Goal: Use online tool/utility: Utilize a website feature to perform a specific function

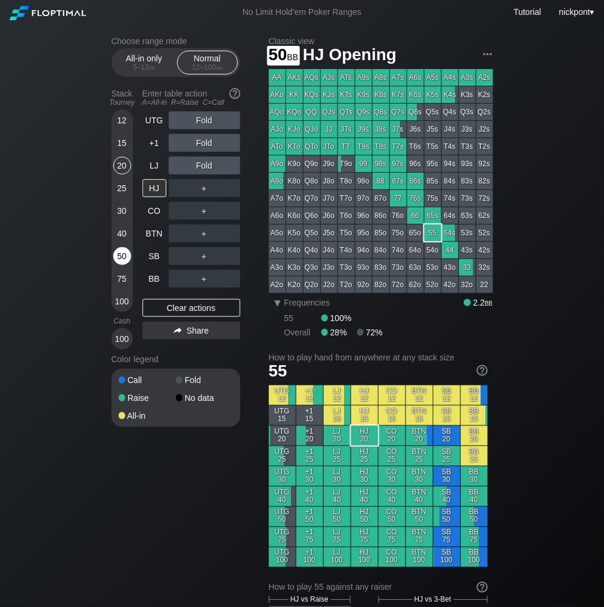
click at [129, 255] on div "50" at bounding box center [122, 256] width 18 height 18
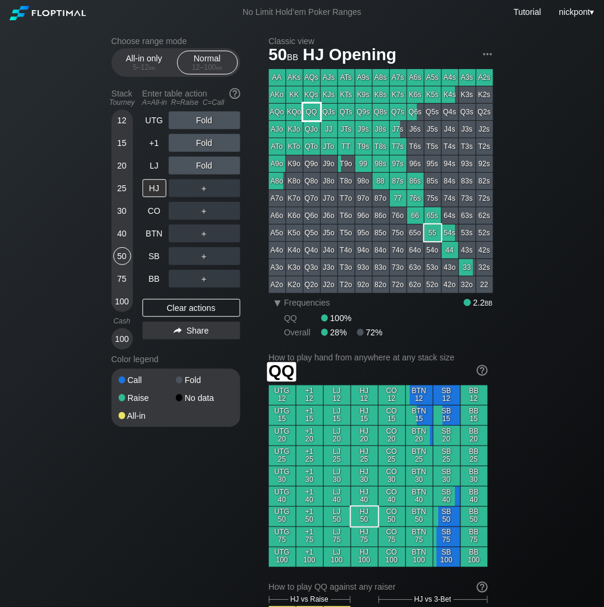
drag, startPoint x: 309, startPoint y: 113, endPoint x: 308, endPoint y: 127, distance: 14.4
click at [308, 128] on div "AA AKs AQs AJs ATs A9s A8s A7s A6s A5s A4s A3s A2s AKo KK KQs KJs KTs K9s K8s K…" at bounding box center [381, 181] width 224 height 224
click at [309, 109] on div "QQ" at bounding box center [311, 112] width 17 height 17
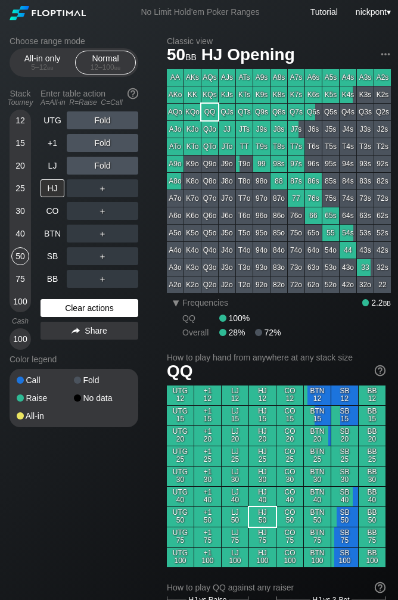
click at [83, 308] on div "Clear actions" at bounding box center [90, 308] width 98 height 18
click at [17, 253] on div "50" at bounding box center [20, 256] width 18 height 18
click at [105, 210] on div "R ✕" at bounding box center [102, 211] width 23 height 18
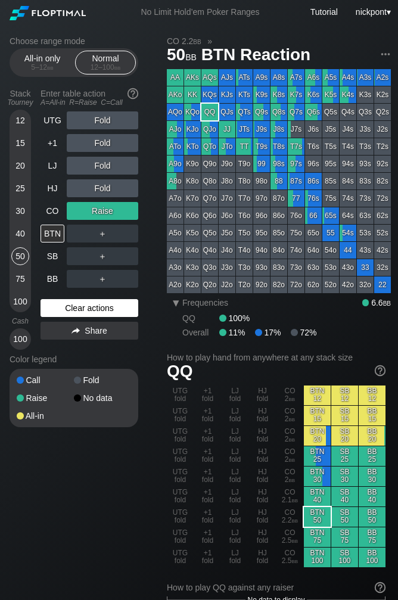
click at [62, 313] on div "Clear actions" at bounding box center [90, 308] width 98 height 18
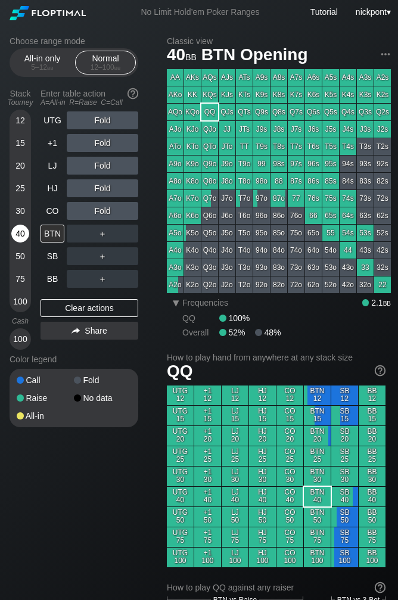
click at [24, 232] on div "40" at bounding box center [20, 234] width 18 height 18
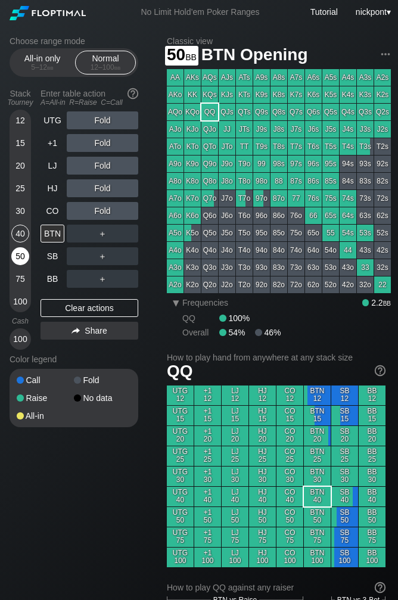
click at [19, 253] on div "50" at bounding box center [20, 256] width 18 height 18
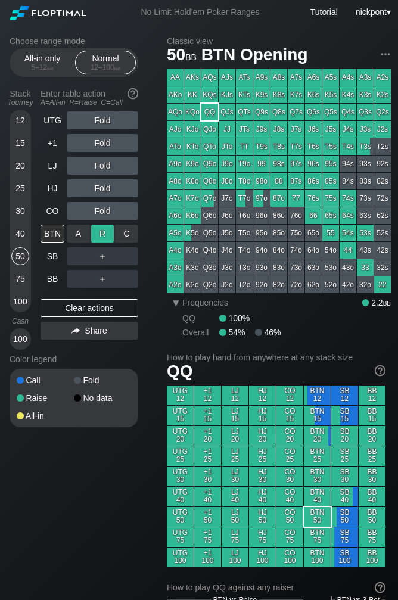
click at [98, 231] on div "R ✕" at bounding box center [102, 234] width 23 height 18
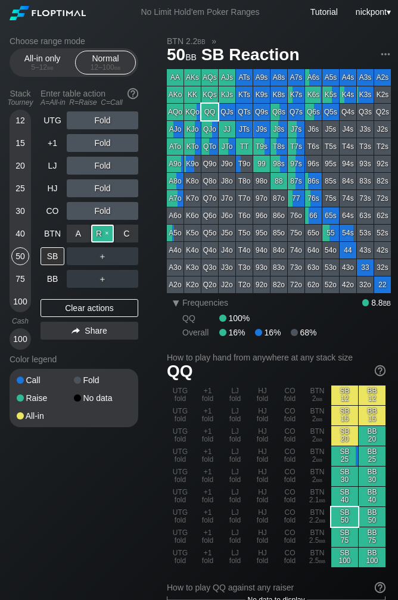
click at [105, 229] on div "R ✕" at bounding box center [102, 234] width 23 height 18
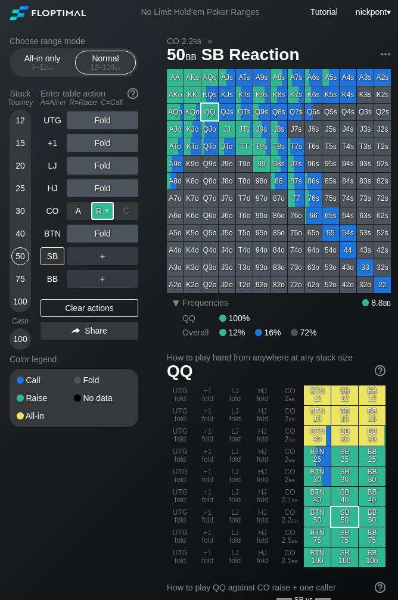
click at [103, 213] on div "R ✕" at bounding box center [102, 211] width 23 height 18
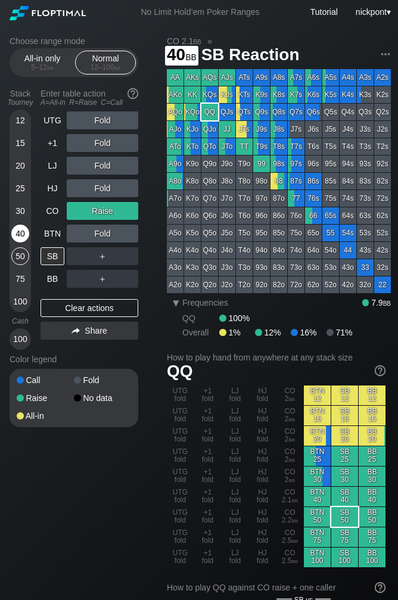
click at [21, 235] on div "40" at bounding box center [20, 234] width 18 height 18
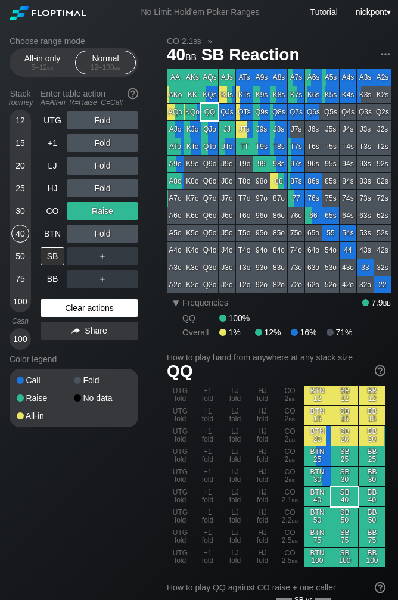
click at [79, 306] on div "Clear actions" at bounding box center [90, 308] width 98 height 18
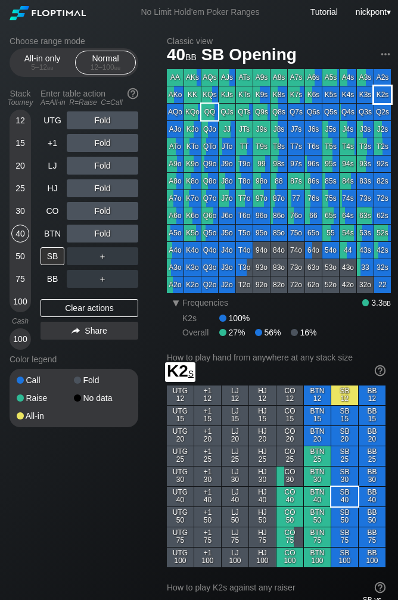
click at [387, 97] on div "K2s" at bounding box center [382, 94] width 17 height 17
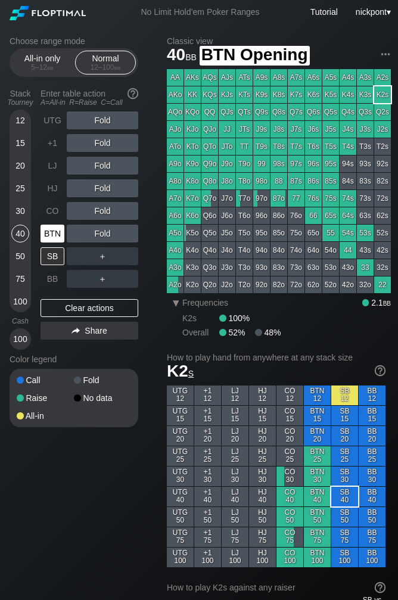
click at [54, 232] on div "BTN" at bounding box center [53, 234] width 24 height 18
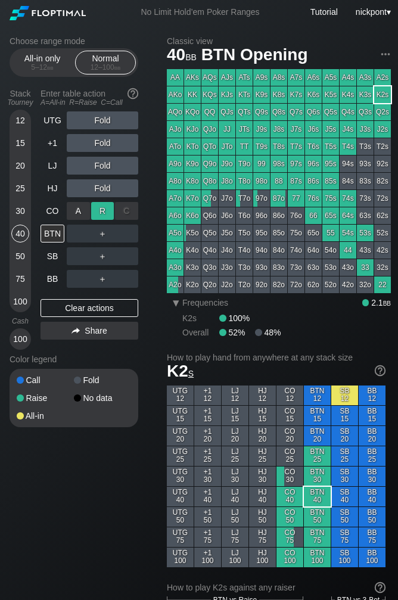
click at [107, 209] on div "R ✕" at bounding box center [102, 211] width 23 height 18
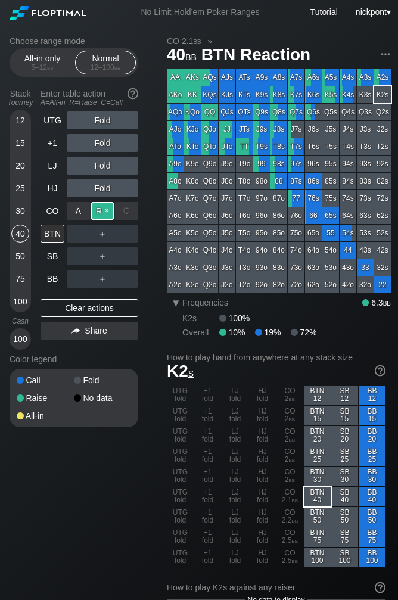
click at [106, 211] on div "R ✕" at bounding box center [102, 211] width 23 height 18
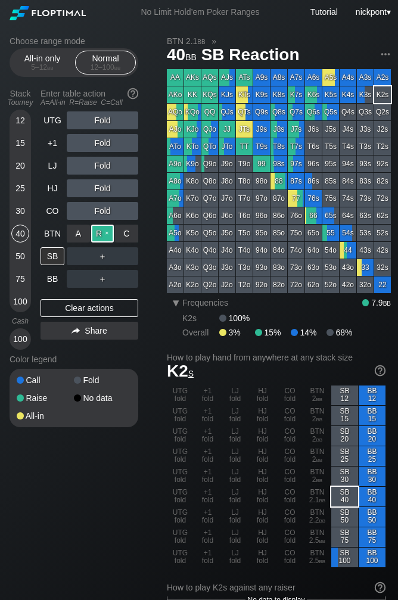
click at [104, 241] on div "R ✕" at bounding box center [102, 234] width 23 height 18
click at [107, 256] on div "R ✕" at bounding box center [102, 256] width 23 height 18
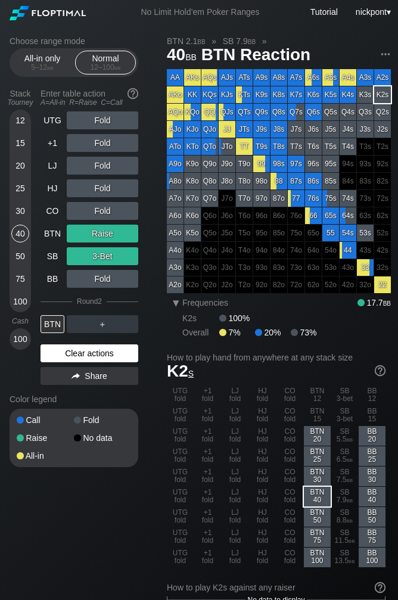
click at [112, 348] on div "Clear actions" at bounding box center [90, 353] width 98 height 18
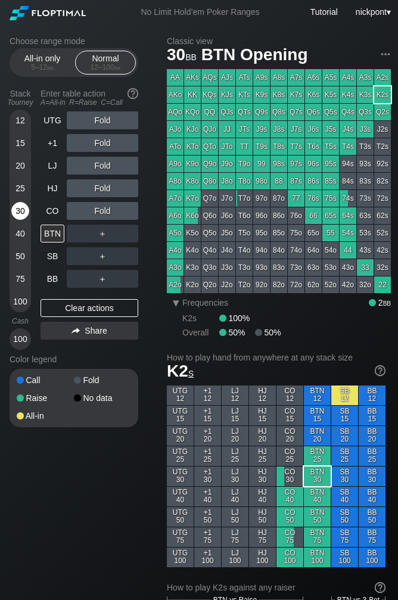
click at [20, 210] on div "30" at bounding box center [20, 211] width 18 height 18
click at [20, 207] on div "30" at bounding box center [20, 211] width 18 height 18
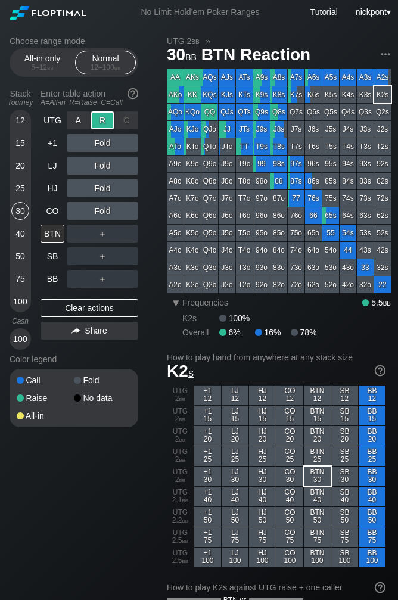
click at [105, 125] on div "R ✕" at bounding box center [102, 120] width 23 height 18
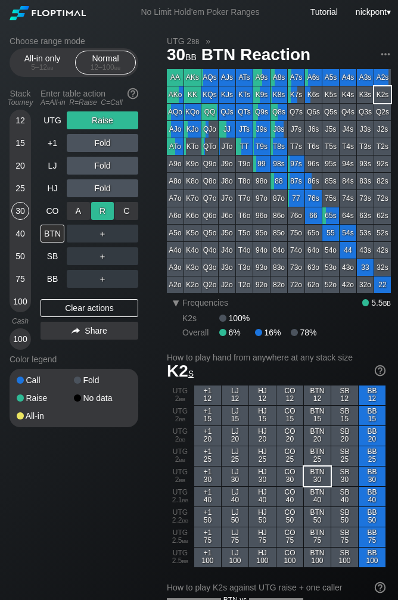
click at [103, 216] on div "R ✕" at bounding box center [102, 211] width 23 height 18
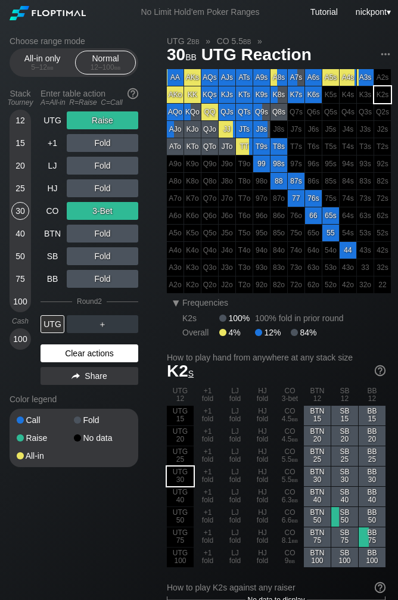
click at [64, 356] on div "Clear actions" at bounding box center [90, 353] width 98 height 18
click at [64, 390] on div "Color legend" at bounding box center [74, 399] width 129 height 19
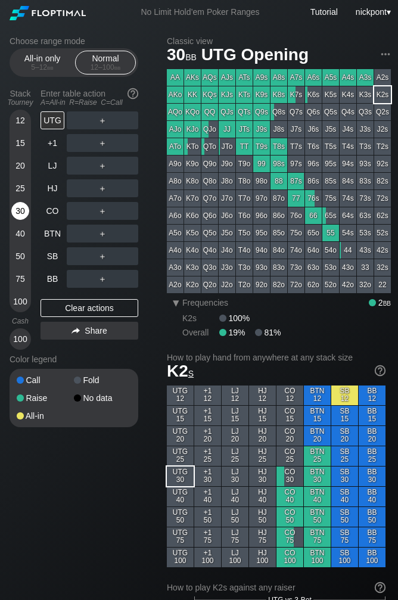
click at [19, 211] on div "30" at bounding box center [20, 211] width 18 height 18
click at [98, 204] on div "R ✕" at bounding box center [102, 211] width 23 height 18
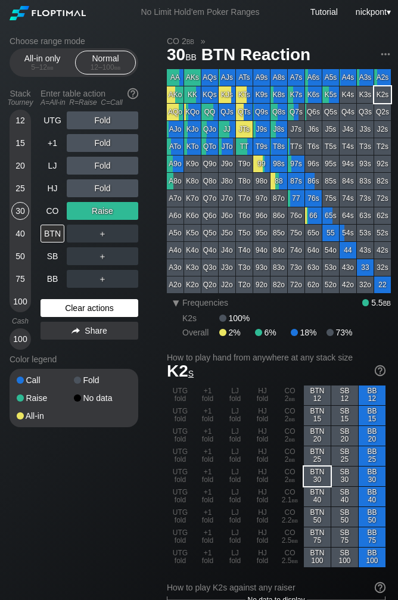
click at [65, 303] on div "Clear actions" at bounding box center [90, 308] width 98 height 18
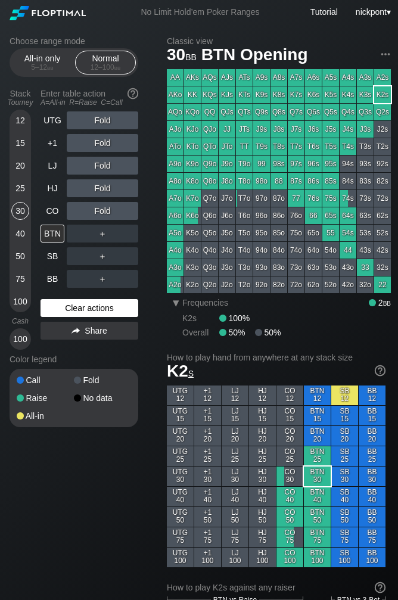
click at [65, 303] on div "Clear actions" at bounding box center [90, 308] width 98 height 18
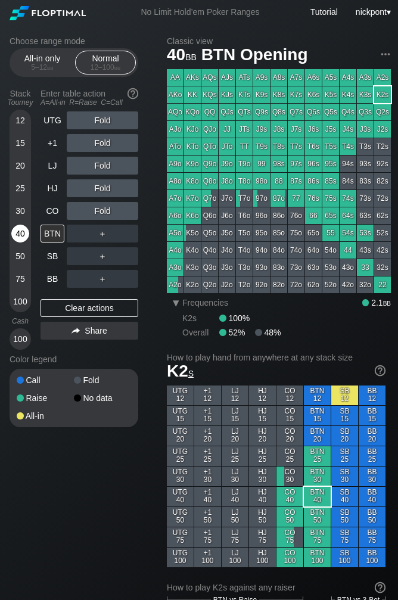
click at [20, 235] on div "40" at bounding box center [20, 234] width 18 height 18
click at [19, 255] on div "50" at bounding box center [20, 256] width 18 height 18
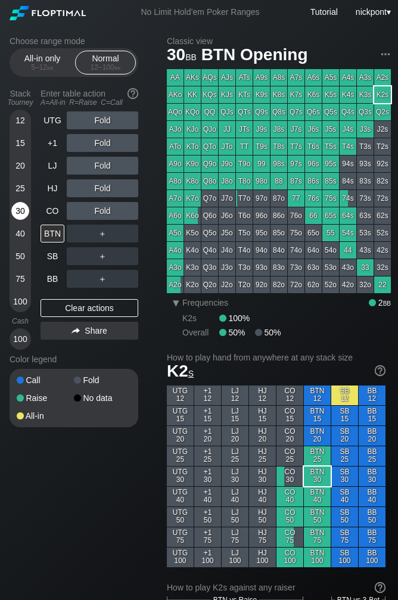
click at [23, 213] on div "30" at bounding box center [20, 211] width 18 height 18
click at [119, 312] on div "Clear actions" at bounding box center [90, 308] width 98 height 18
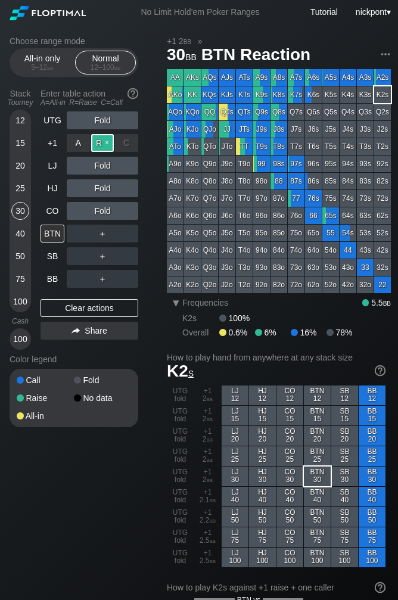
click at [97, 145] on div "R ✕" at bounding box center [102, 143] width 23 height 18
click at [100, 251] on div "R ✕" at bounding box center [102, 256] width 23 height 18
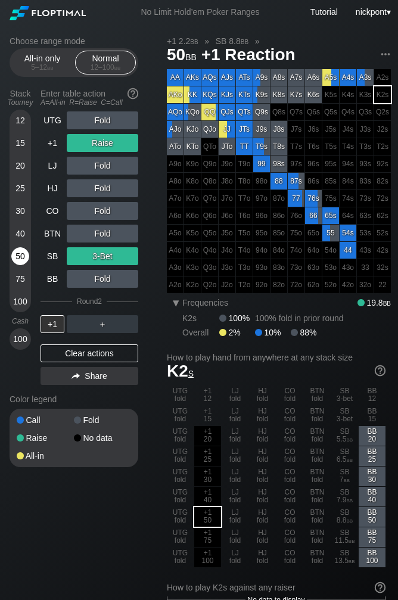
click at [21, 254] on div "50" at bounding box center [20, 256] width 18 height 18
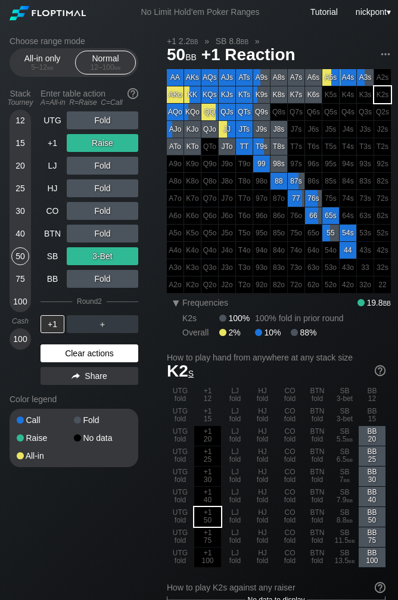
click at [82, 352] on div "Clear actions" at bounding box center [90, 353] width 98 height 18
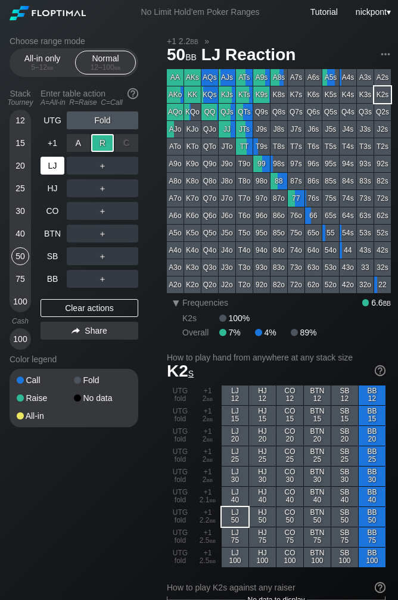
drag, startPoint x: 95, startPoint y: 144, endPoint x: 52, endPoint y: 172, distance: 50.7
click at [95, 144] on div "R ✕" at bounding box center [102, 143] width 23 height 18
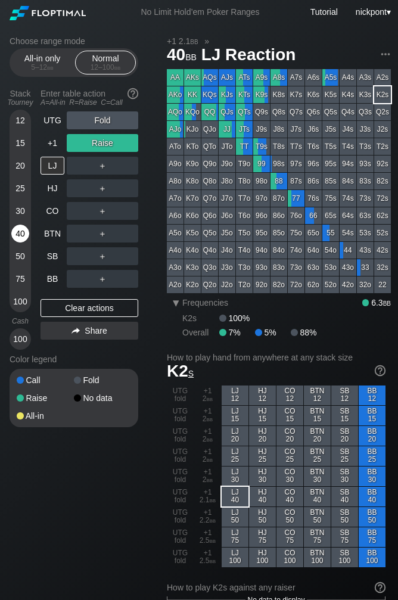
click at [20, 234] on div "40" at bounding box center [20, 234] width 18 height 18
click at [85, 308] on div "Clear actions" at bounding box center [90, 308] width 98 height 18
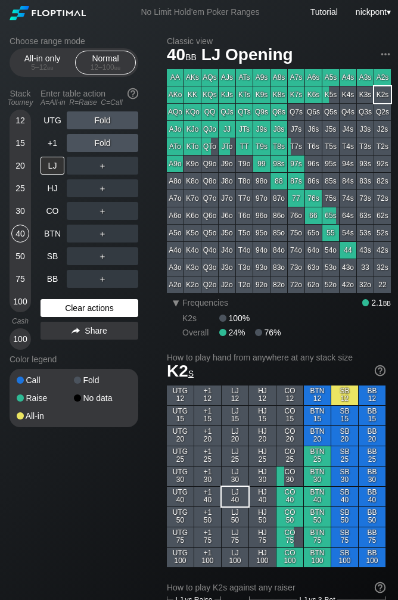
click at [85, 308] on div "Clear actions" at bounding box center [90, 308] width 98 height 18
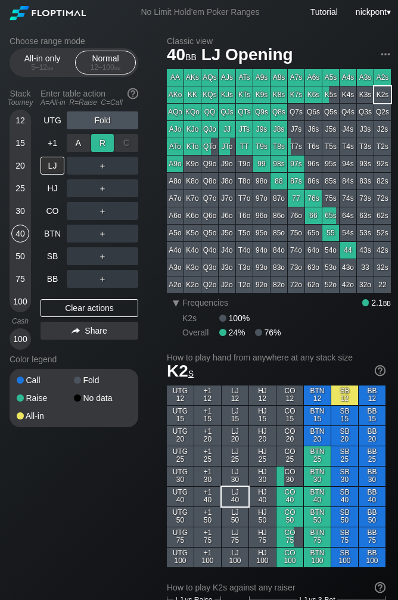
click at [101, 147] on div "R ✕" at bounding box center [102, 143] width 23 height 18
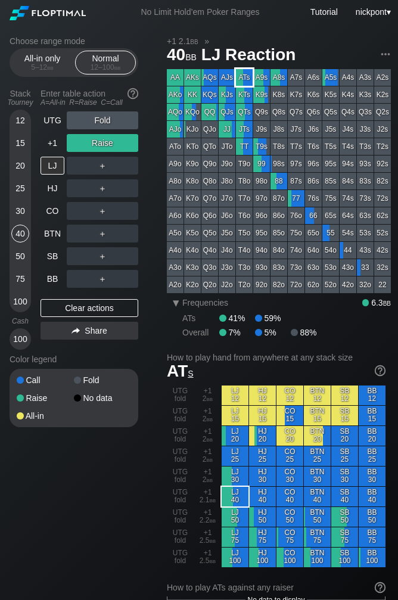
click at [244, 80] on div "ATs" at bounding box center [244, 77] width 17 height 17
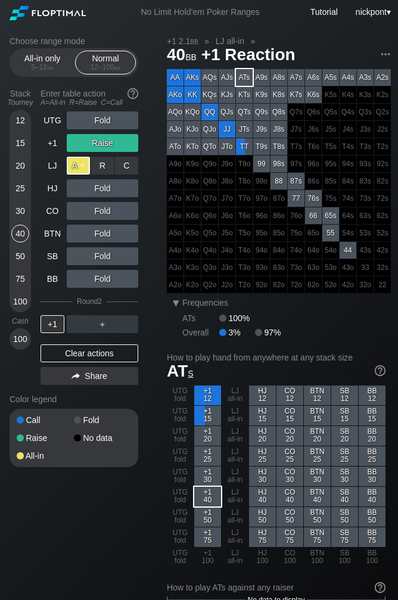
click at [79, 164] on div "A ✕" at bounding box center [78, 166] width 23 height 18
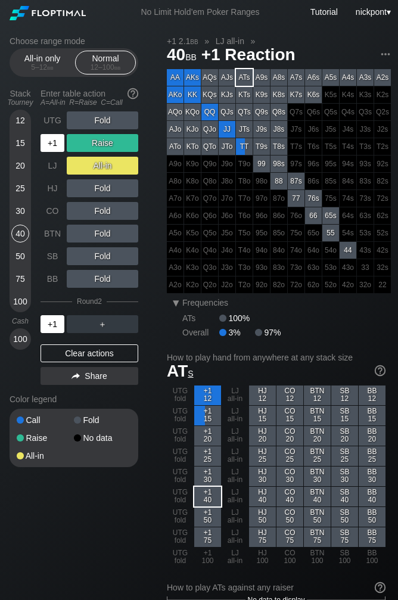
click at [51, 329] on div "+1" at bounding box center [53, 324] width 24 height 18
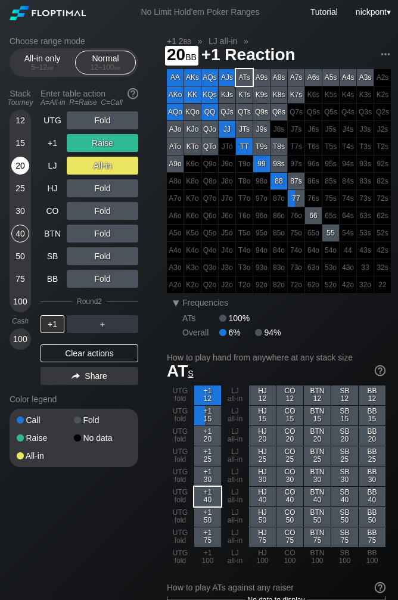
click at [17, 167] on div "20" at bounding box center [20, 166] width 18 height 18
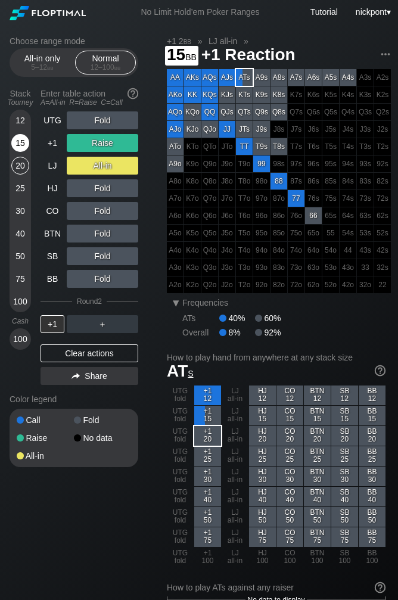
click at [17, 147] on div "15" at bounding box center [20, 143] width 18 height 18
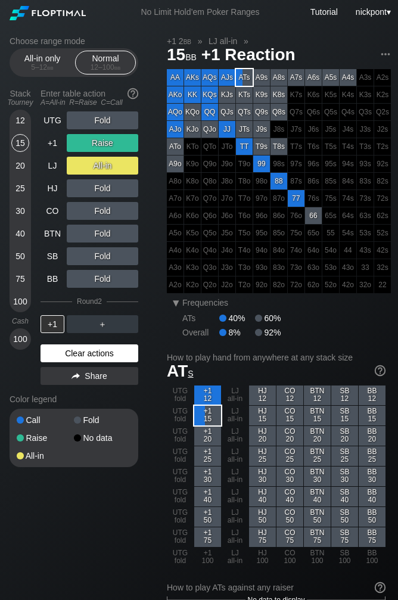
click at [92, 352] on div "Clear actions" at bounding box center [90, 353] width 98 height 18
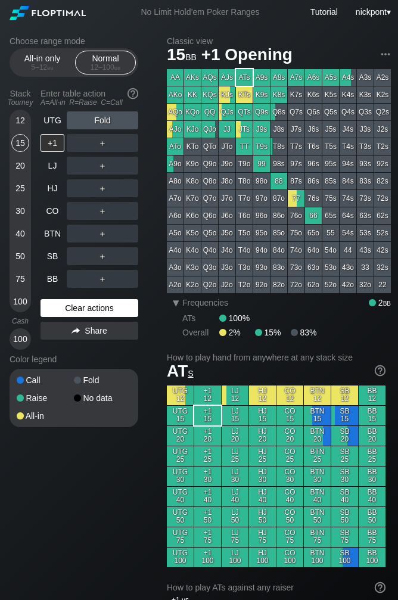
click at [92, 352] on div "Color legend" at bounding box center [74, 359] width 129 height 19
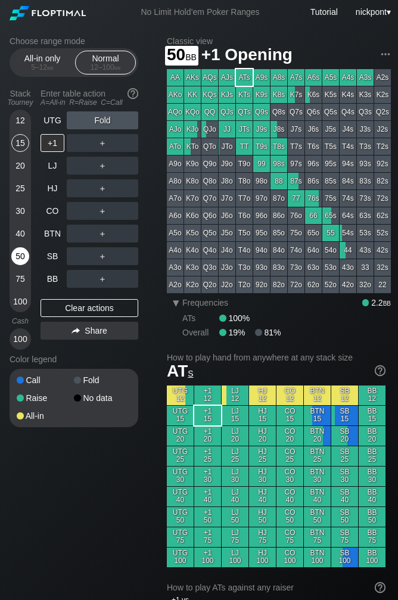
click at [17, 258] on div "50" at bounding box center [20, 256] width 18 height 18
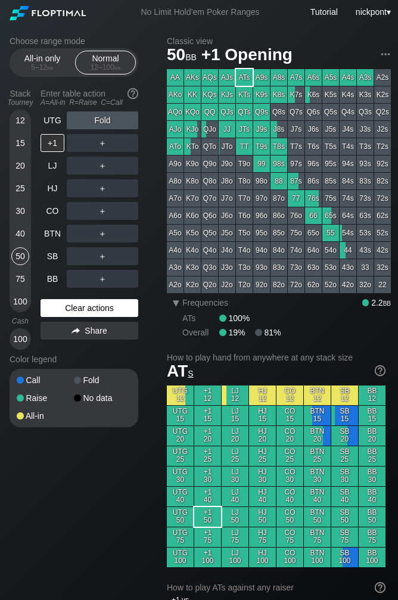
click at [64, 305] on div "Clear actions" at bounding box center [90, 308] width 98 height 18
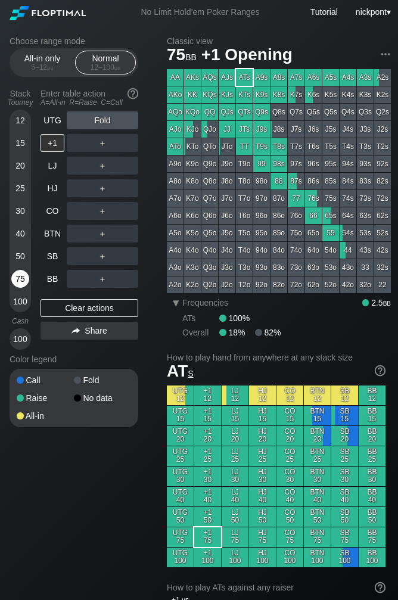
click at [20, 282] on div "75" at bounding box center [20, 279] width 18 height 18
click at [96, 234] on div "R ✕" at bounding box center [102, 234] width 23 height 18
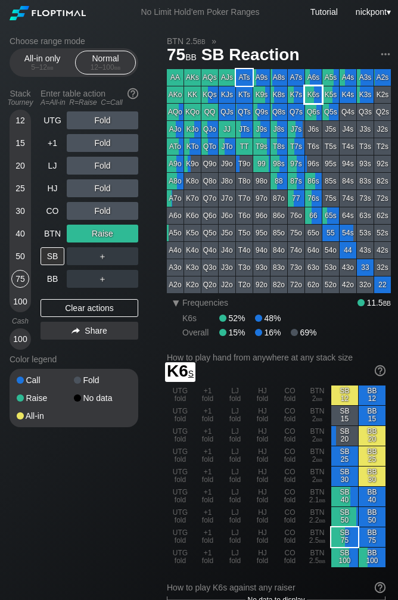
click at [316, 95] on div "K6s" at bounding box center [313, 94] width 17 height 17
click at [103, 254] on div "R ✕" at bounding box center [102, 256] width 23 height 18
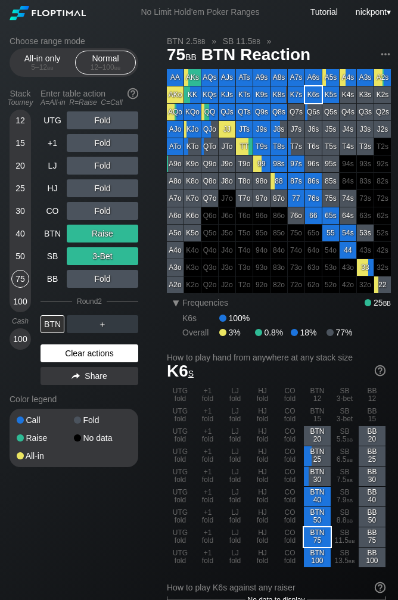
click at [94, 347] on div "Clear actions" at bounding box center [90, 353] width 98 height 18
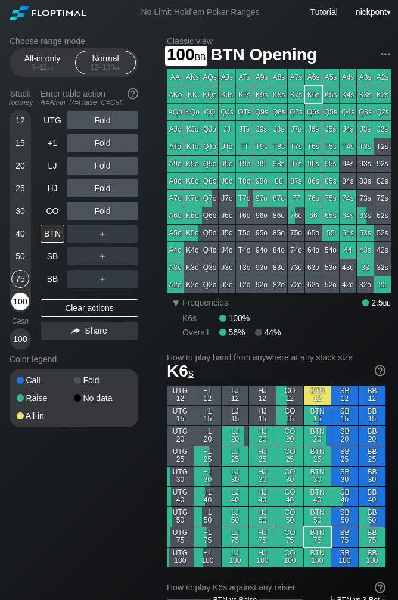
click at [19, 303] on div "100" at bounding box center [20, 302] width 18 height 18
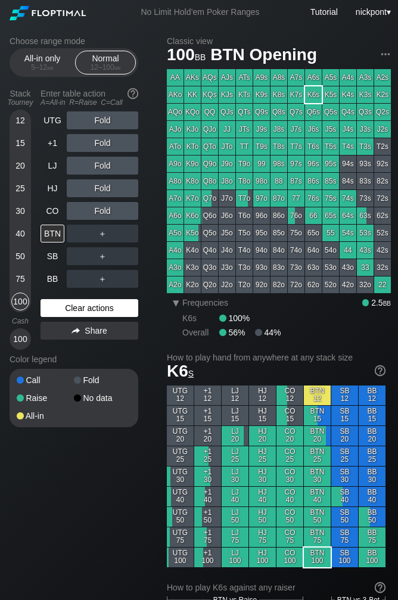
click at [113, 309] on div "Clear actions" at bounding box center [90, 308] width 98 height 18
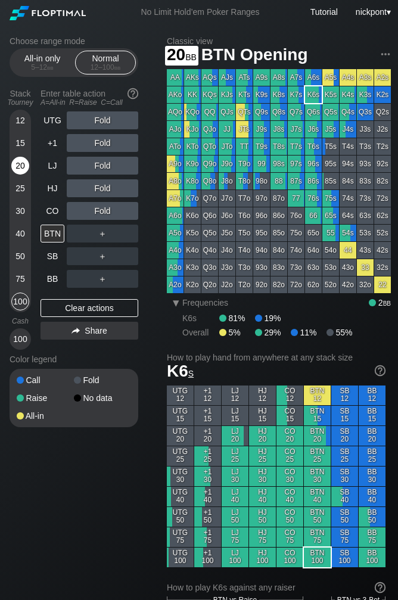
click at [22, 164] on div "20" at bounding box center [20, 166] width 18 height 18
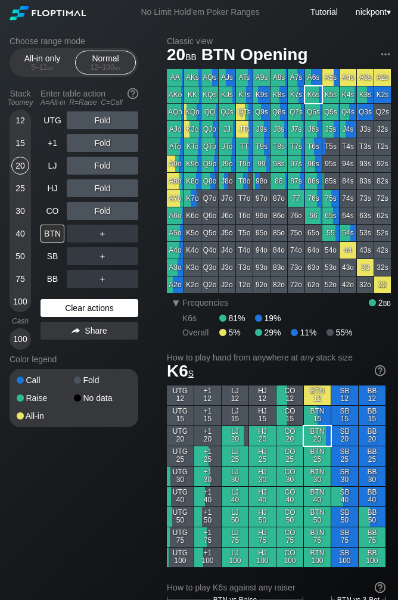
click at [67, 311] on div "Clear actions" at bounding box center [90, 308] width 98 height 18
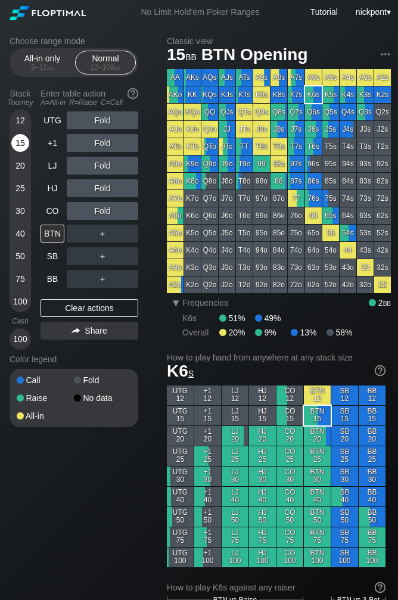
click at [24, 147] on div "15" at bounding box center [20, 143] width 18 height 18
click at [103, 184] on div "R ✕" at bounding box center [102, 188] width 23 height 18
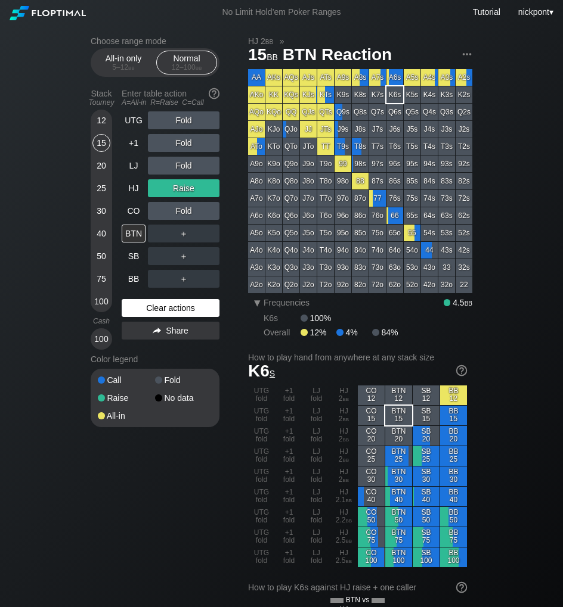
click at [167, 309] on div "Clear actions" at bounding box center [171, 308] width 98 height 18
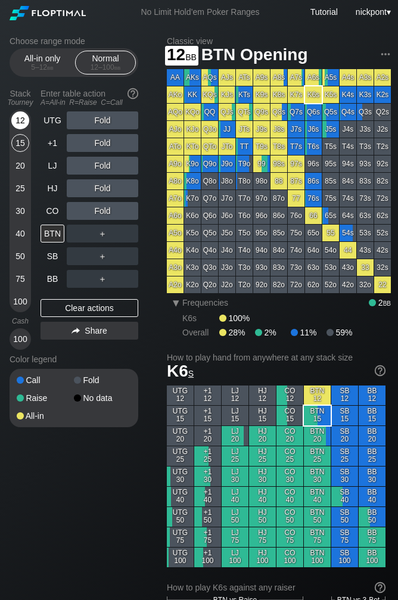
click at [19, 117] on div "12" at bounding box center [20, 120] width 18 height 18
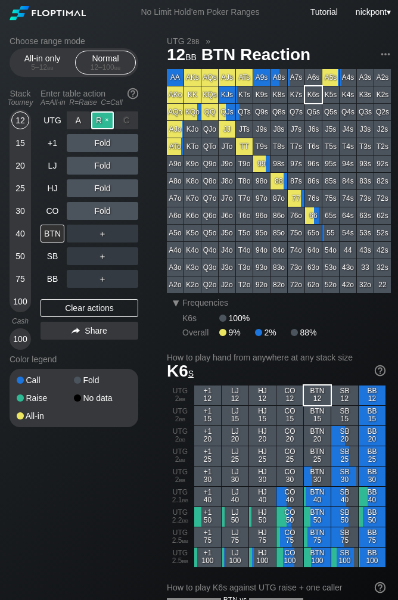
click at [101, 124] on div "R ✕" at bounding box center [102, 120] width 23 height 18
